Goal: Information Seeking & Learning: Learn about a topic

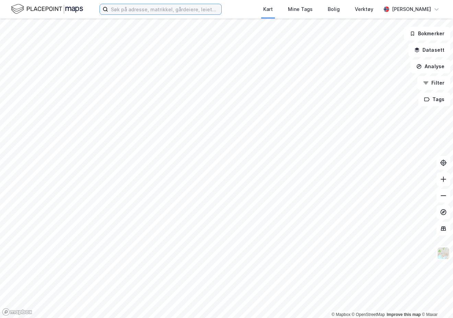
click at [155, 5] on input at bounding box center [164, 9] width 113 height 10
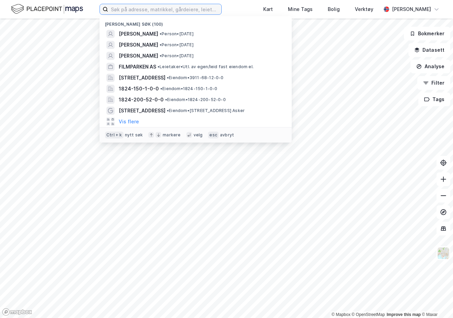
paste input "[PERSON_NAME]"
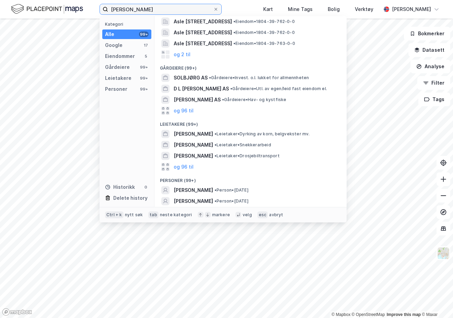
scroll to position [90, 0]
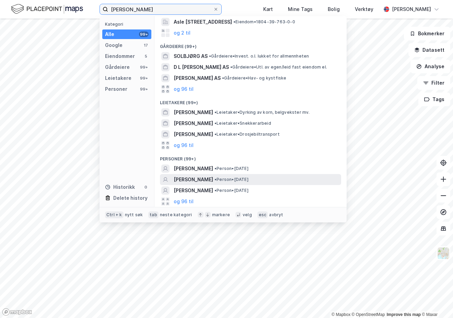
type input "[PERSON_NAME]"
click at [237, 179] on span "• Person • [DATE]" at bounding box center [232, 179] width 34 height 5
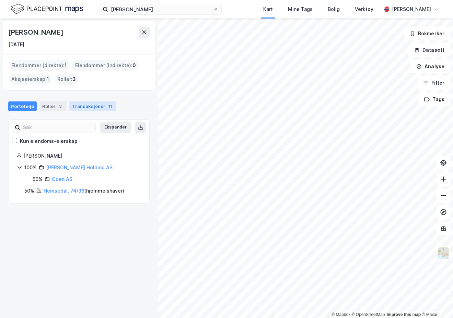
click at [96, 110] on div "Transaksjoner 11" at bounding box center [92, 107] width 47 height 10
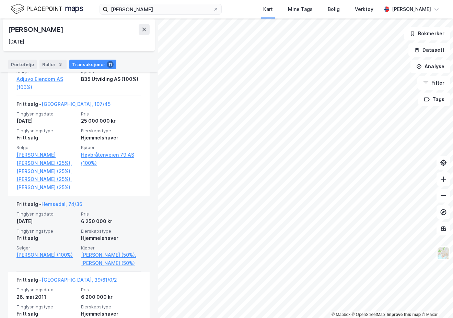
scroll to position [515, 0]
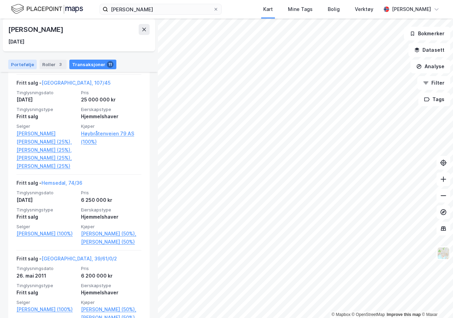
click at [22, 63] on div "Portefølje" at bounding box center [22, 65] width 28 height 10
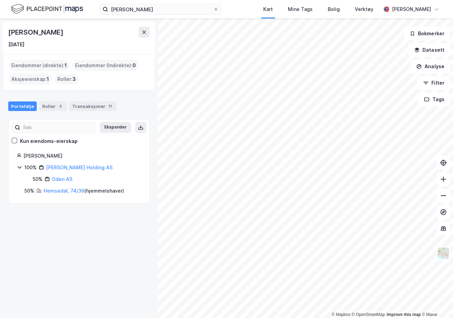
click at [19, 169] on icon at bounding box center [19, 167] width 5 height 5
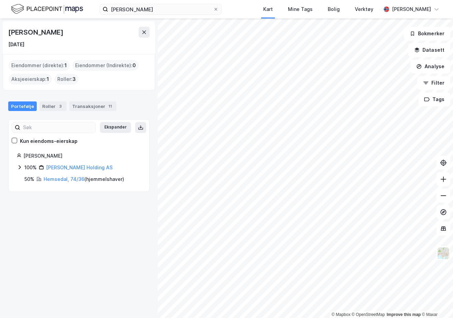
click at [19, 169] on icon at bounding box center [20, 167] width 2 height 4
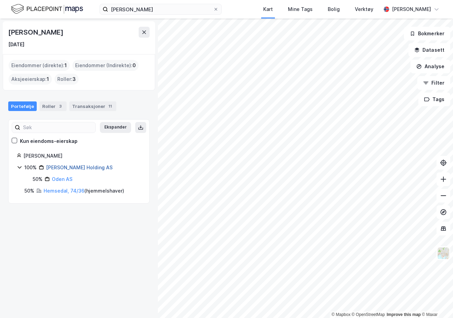
click at [55, 166] on link "[PERSON_NAME] Holding AS" at bounding box center [79, 168] width 67 height 6
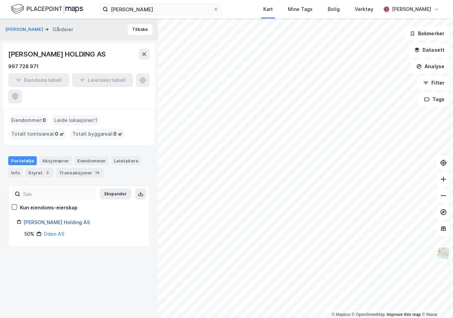
click at [30, 220] on link "[PERSON_NAME] Holding AS" at bounding box center [56, 223] width 67 height 6
click at [54, 231] on link "Oden AS" at bounding box center [54, 234] width 21 height 6
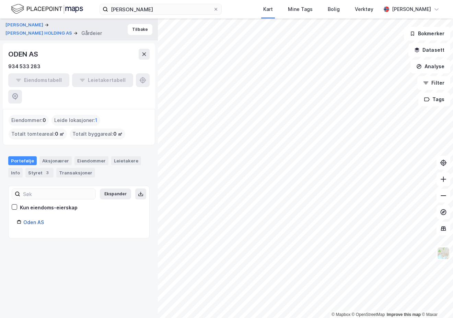
click at [38, 202] on div "Ekspander Kun eiendoms-eierskap Oden AS" at bounding box center [79, 213] width 124 height 36
drag, startPoint x: 37, startPoint y: 203, endPoint x: 32, endPoint y: 209, distance: 7.6
click at [32, 220] on link "Oden AS" at bounding box center [33, 223] width 21 height 6
click at [34, 220] on link "Oden AS" at bounding box center [33, 223] width 21 height 6
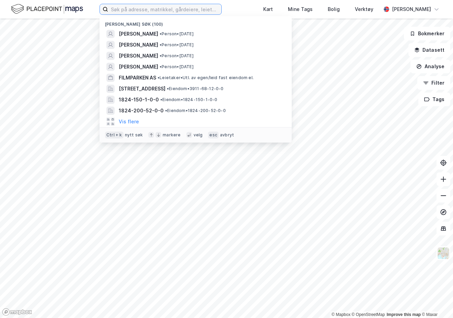
click at [126, 12] on input at bounding box center [164, 9] width 113 height 10
paste input "Raymond Andre Hansen Orfjell"
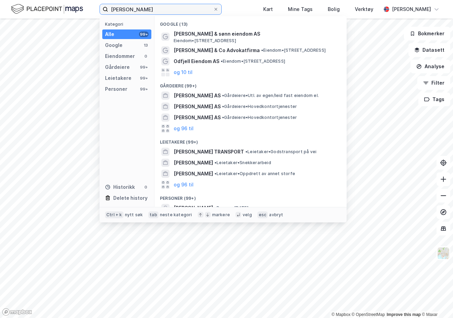
scroll to position [34, 0]
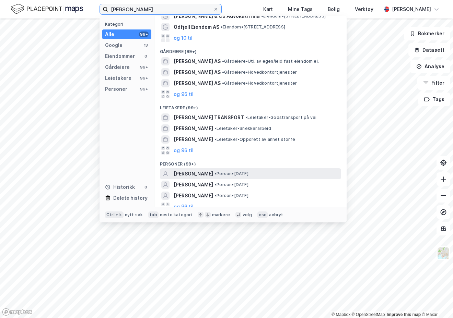
type input "Raymond Andre Hansen Orfjell"
click at [213, 176] on span "RAYMOND ANDRE HANSEN ORFJELL" at bounding box center [193, 174] width 39 height 8
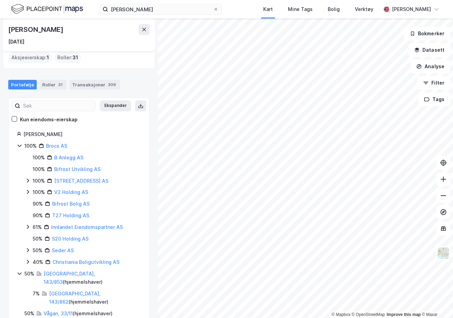
scroll to position [22, 0]
